Goal: Task Accomplishment & Management: Manage account settings

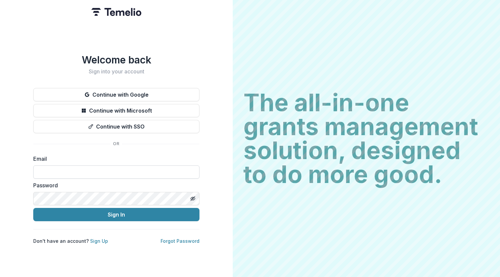
click at [46, 170] on input at bounding box center [116, 171] width 166 height 13
type input "**********"
click at [119, 212] on button "Sign In" at bounding box center [116, 214] width 166 height 13
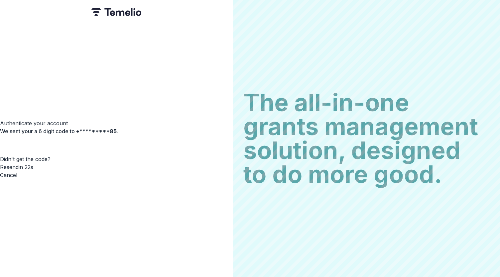
type input "*"
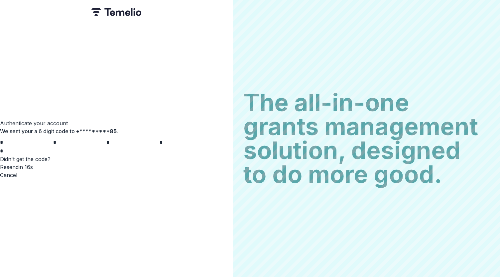
type input "*"
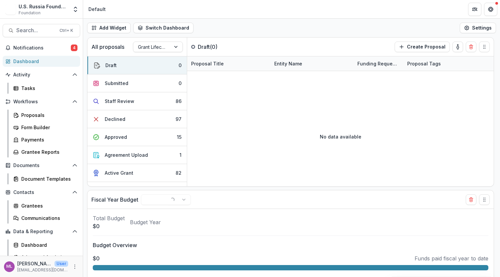
select select "******"
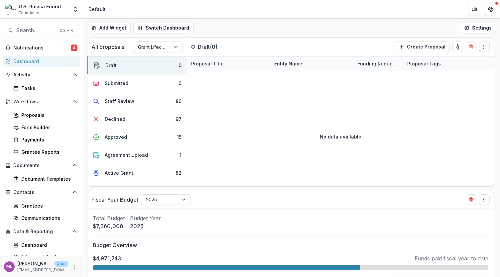
select select "******"
click at [33, 92] on link "Tasks" at bounding box center [45, 88] width 69 height 11
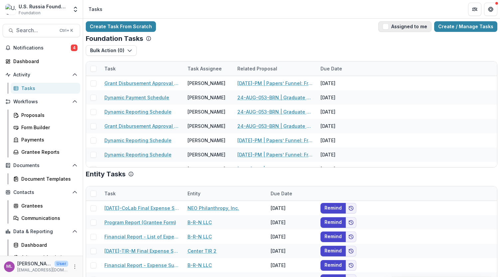
click at [388, 25] on span "button" at bounding box center [385, 27] width 6 height 6
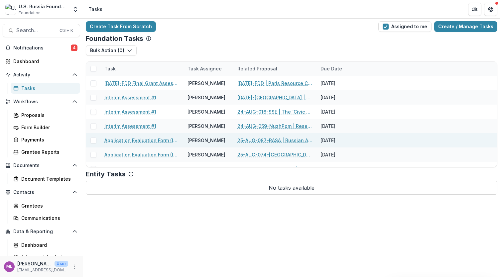
click at [277, 140] on link "25-AUG-087-RASA | Russian American Science Association - 2025 - Grant Proposal …" at bounding box center [274, 140] width 75 height 7
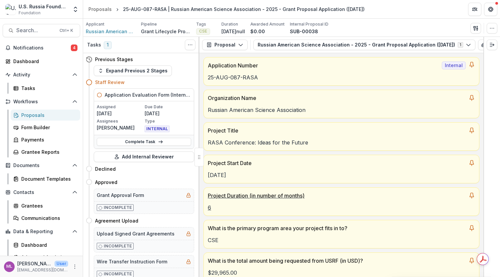
click at [211, 207] on p "6" at bounding box center [341, 208] width 267 height 8
click at [52, 56] on link "Dashboard" at bounding box center [41, 61] width 77 height 11
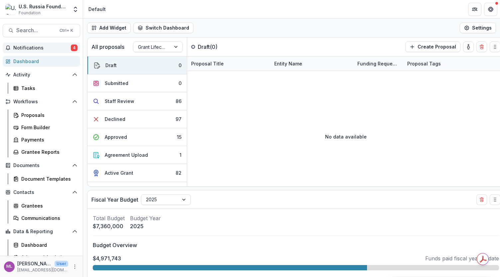
click at [49, 50] on span "Notifications" at bounding box center [41, 48] width 57 height 6
select select "******"
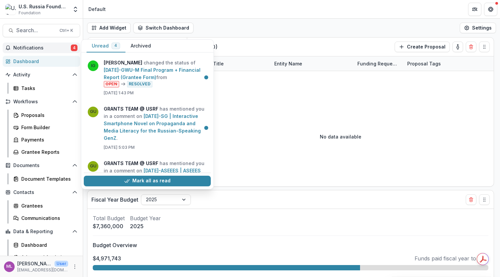
select select "******"
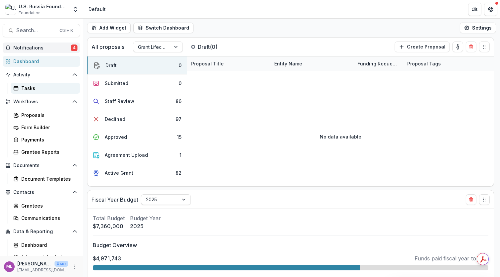
click at [26, 88] on div "Tasks" at bounding box center [47, 88] width 53 height 7
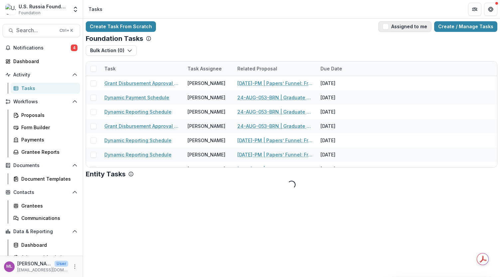
click at [391, 30] on button "Assigned to me" at bounding box center [404, 26] width 53 height 11
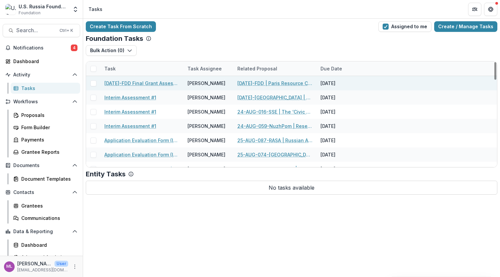
click at [132, 85] on link "23-AUG-26-FDD Final Grant Assessment" at bounding box center [141, 83] width 75 height 7
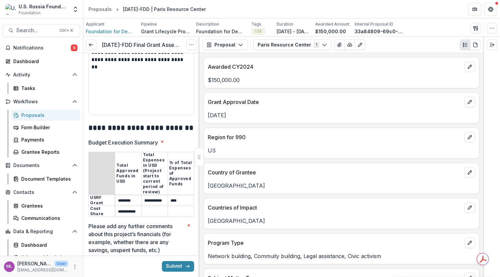
scroll to position [1197, 0]
click at [201, 160] on div at bounding box center [198, 157] width 9 height 19
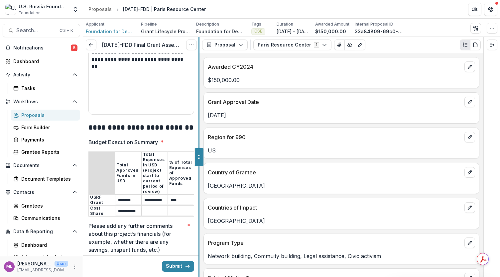
scroll to position [844, 0]
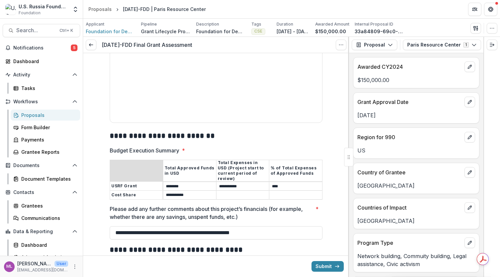
click at [223, 191] on input "Budget Execution Summary *" at bounding box center [242, 195] width 53 height 8
click at [182, 205] on p "Please add any further comments about this project’s financials (for example, w…" at bounding box center [211, 213] width 203 height 16
click at [182, 226] on input "**********" at bounding box center [216, 232] width 213 height 13
click at [114, 226] on input "**********" at bounding box center [216, 232] width 213 height 13
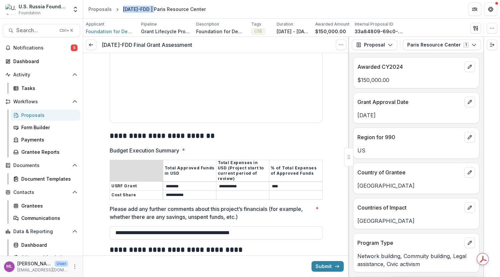
drag, startPoint x: 121, startPoint y: 9, endPoint x: 159, endPoint y: 11, distance: 38.3
click at [159, 11] on div "23-AUG-26-FDD | Paris Resource Center" at bounding box center [164, 9] width 88 height 10
copy div "23-AUG-26-FDD"
click at [118, 30] on span "Foundation for Democratic Development for Russie Libertes and the Andrei Sakhar…" at bounding box center [111, 31] width 50 height 7
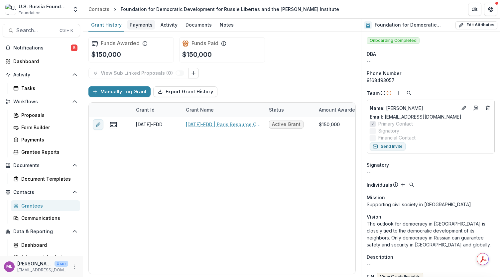
click at [141, 25] on div "Payments" at bounding box center [141, 25] width 28 height 10
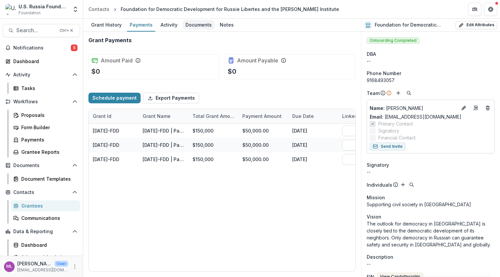
click at [191, 26] on div "Documents" at bounding box center [199, 25] width 32 height 10
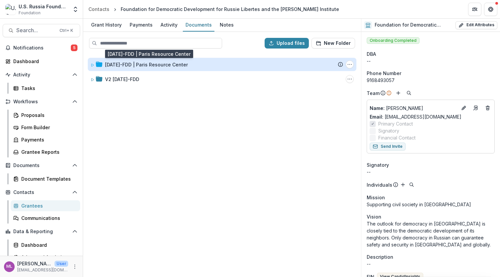
click at [138, 61] on div "23-AUG-26-FDD | Paris Resource Center" at bounding box center [146, 64] width 83 height 7
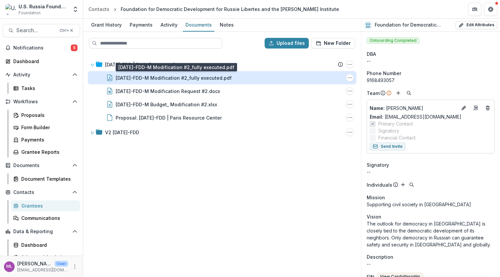
click at [175, 75] on div "23-AUG-26-FDD-M Modification #2_fully executed.pdf" at bounding box center [174, 77] width 116 height 7
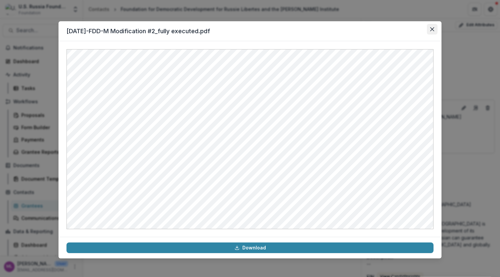
click at [432, 29] on icon "Close" at bounding box center [432, 29] width 4 height 4
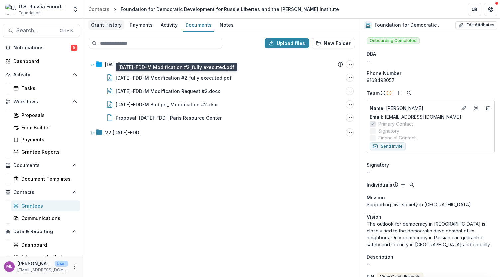
click at [114, 25] on div "Grant History" at bounding box center [106, 25] width 36 height 10
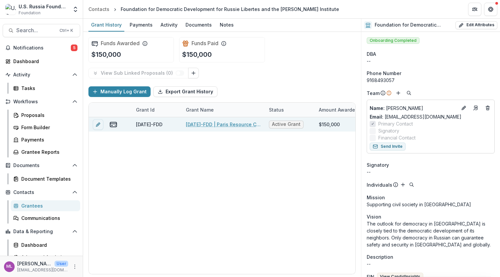
click at [236, 124] on link "23-AUG-26-FDD | Paris Resource Center" at bounding box center [223, 124] width 75 height 7
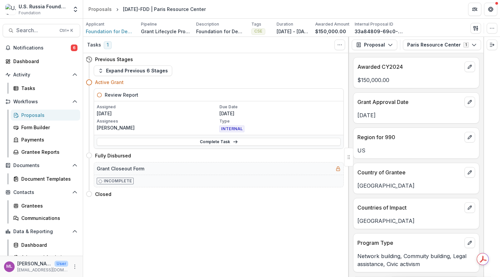
click at [175, 75] on div "Expand Previous 6 Stages" at bounding box center [219, 70] width 250 height 11
click at [186, 231] on div "Tasks 1 Show Cancelled Tasks Previous Stages Expand Previous 6 Stages Active Gr…" at bounding box center [216, 157] width 266 height 240
